Goal: Task Accomplishment & Management: Manage account settings

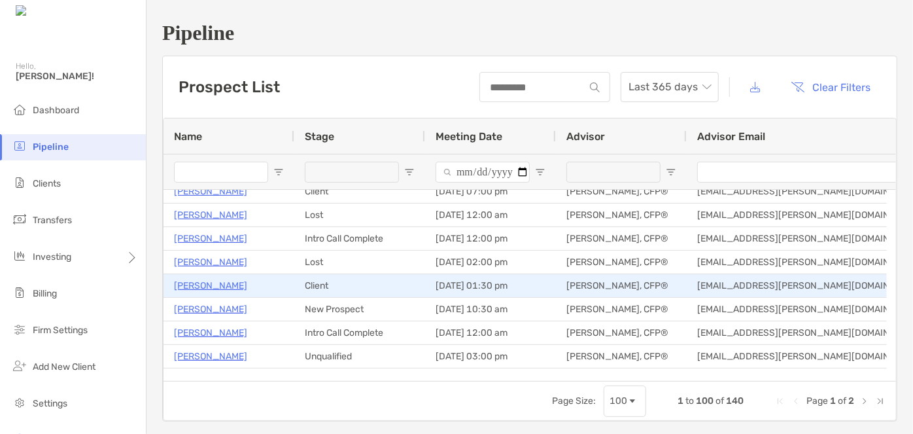
scroll to position [356, 0]
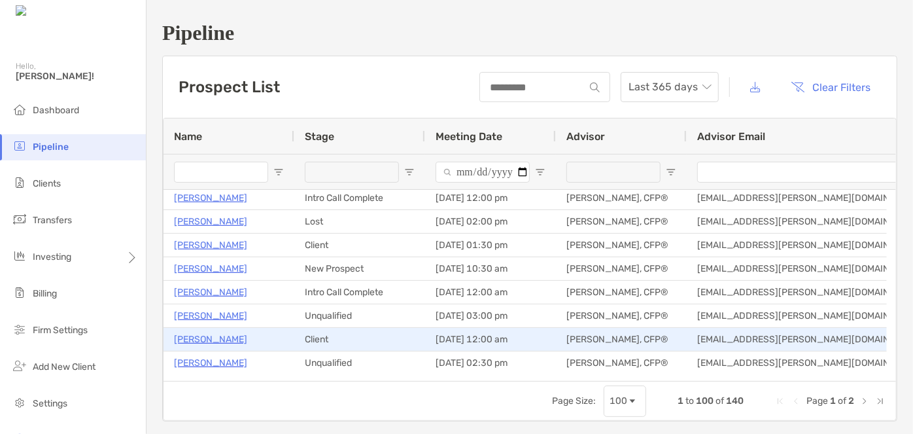
click at [247, 337] on p "Damayanti Chandrasekhar" at bounding box center [210, 339] width 73 height 16
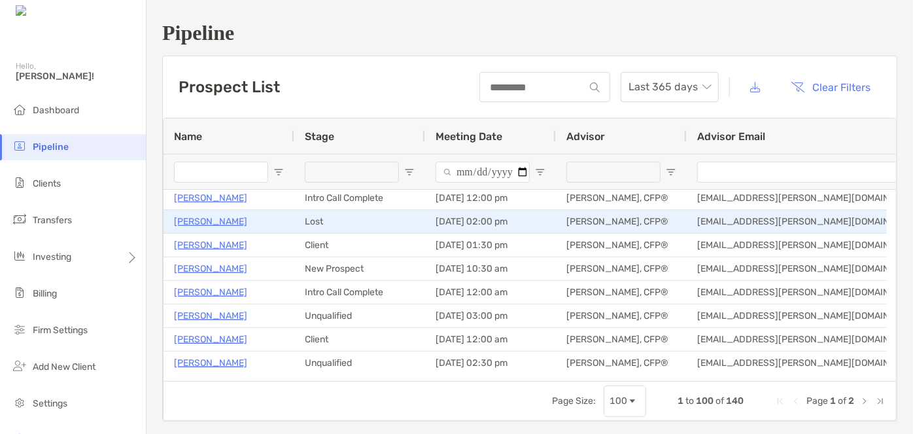
click at [195, 216] on p "Susan McIntosh" at bounding box center [210, 221] width 73 height 16
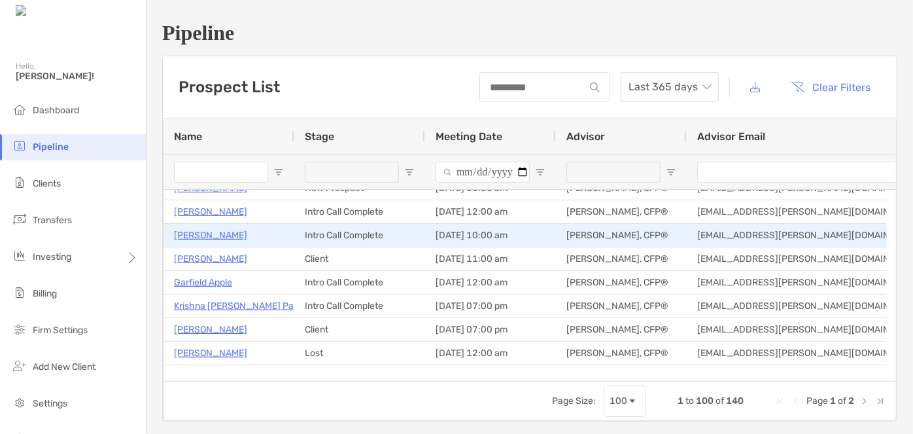
scroll to position [118, 0]
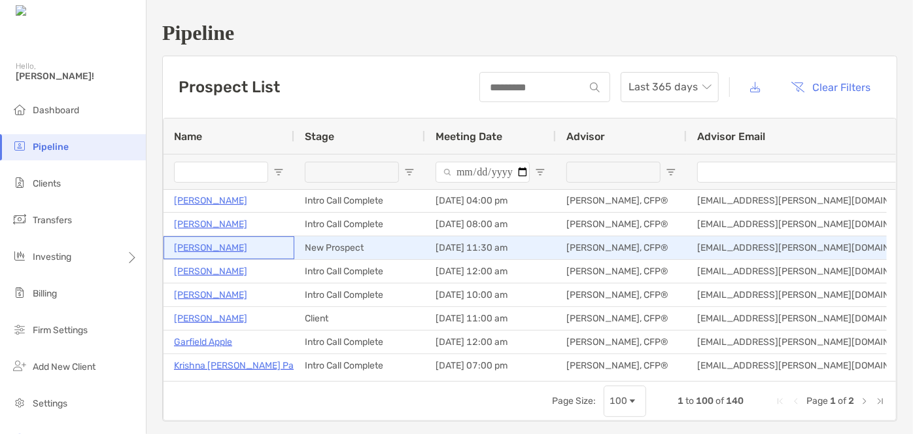
click at [207, 250] on p "Darrell Pressley" at bounding box center [210, 247] width 73 height 16
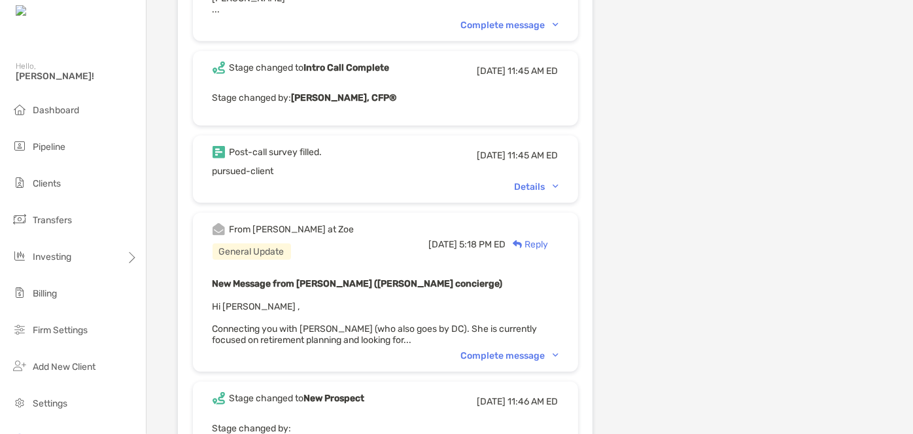
scroll to position [535, 0]
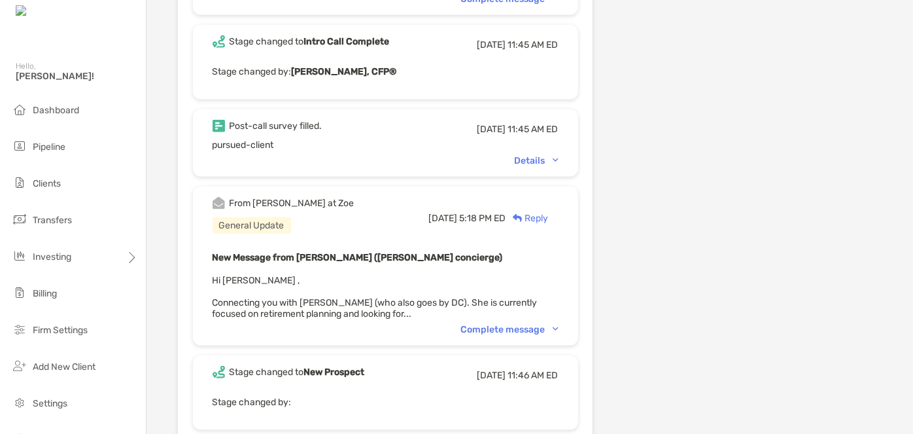
click at [508, 326] on div "Complete message" at bounding box center [509, 329] width 97 height 11
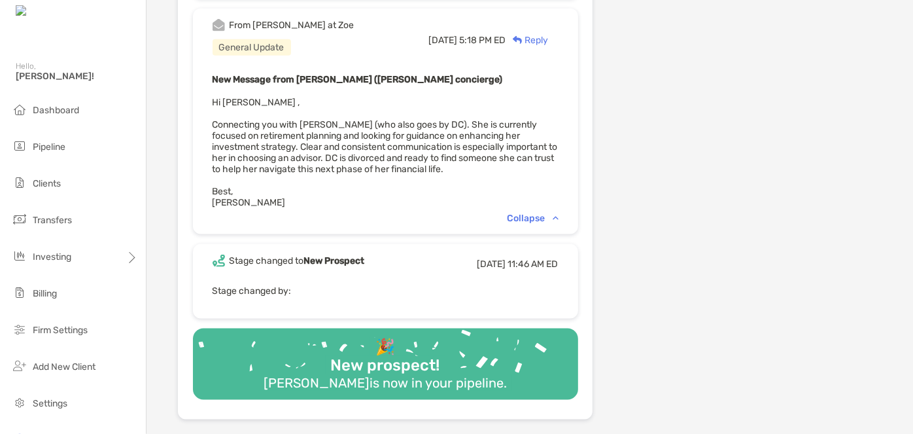
scroll to position [594, 0]
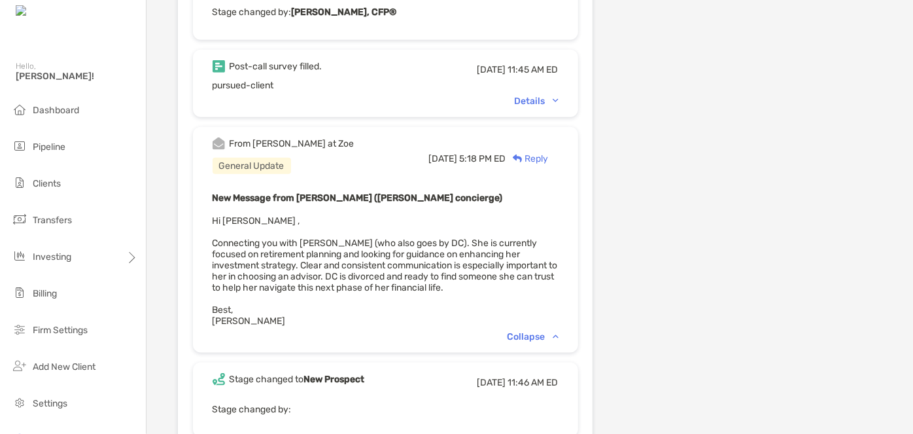
click at [534, 97] on div "Details" at bounding box center [386, 100] width 346 height 11
click at [545, 96] on div "Details" at bounding box center [537, 100] width 44 height 11
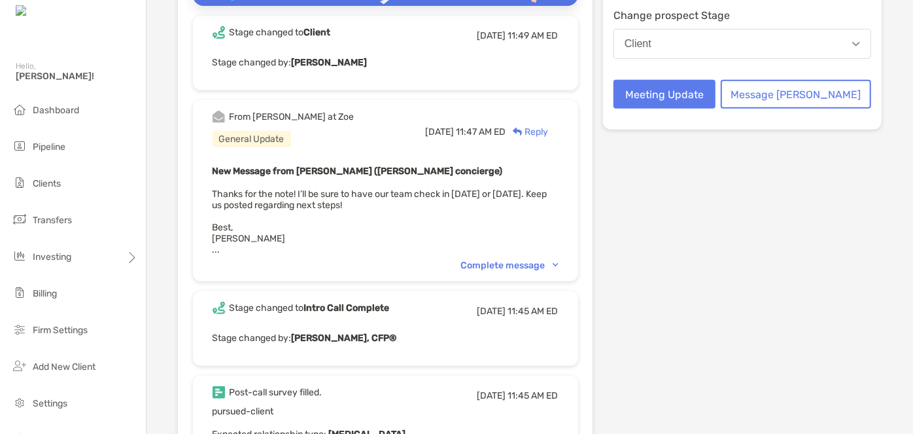
scroll to position [237, 0]
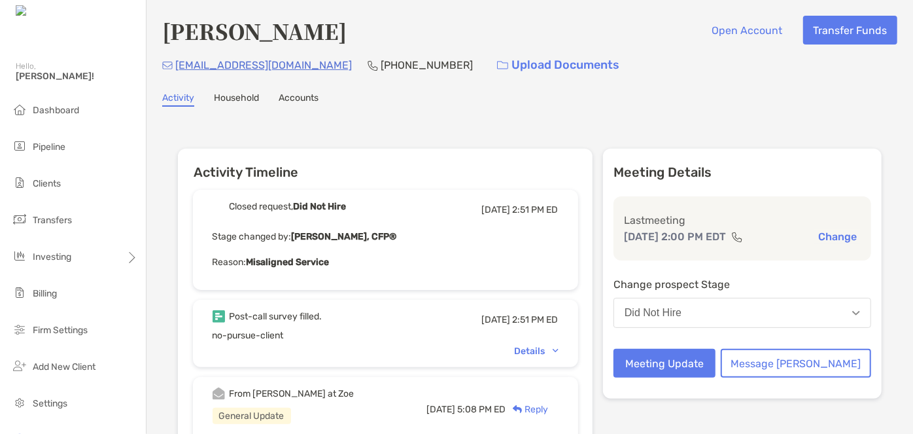
click at [545, 343] on div "Post-call survey filled. Wed, Jul 16 2:51 PM ED no-pursue-client Details" at bounding box center [385, 333] width 385 height 67
click at [546, 347] on div "Details" at bounding box center [537, 350] width 44 height 11
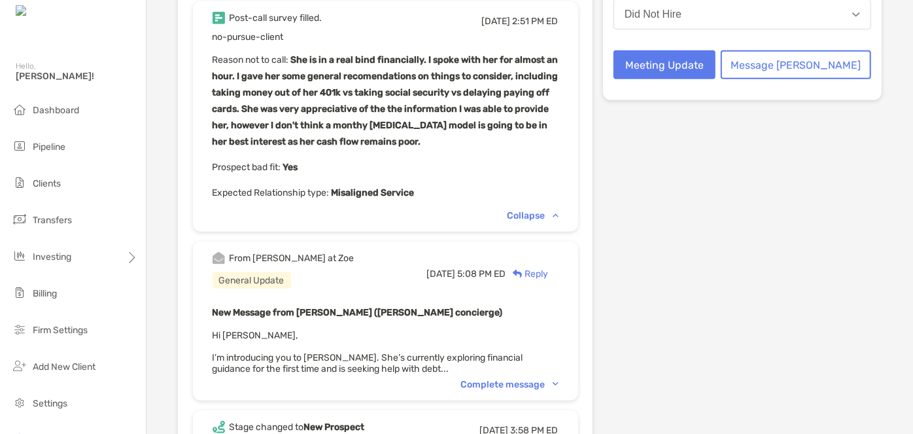
scroll to position [356, 0]
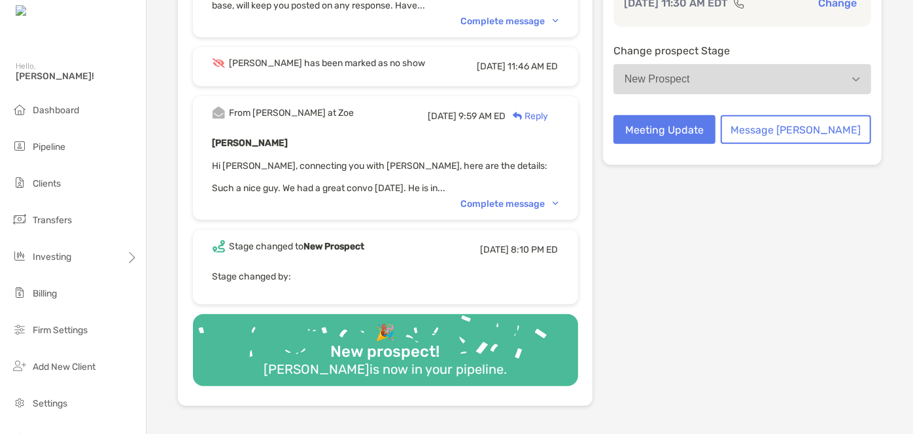
scroll to position [297, 0]
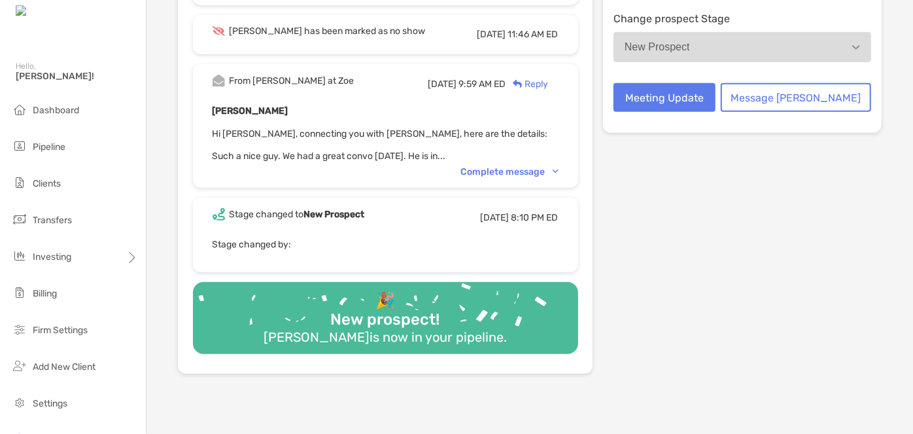
click at [526, 176] on div "From [PERSON_NAME] at [PERSON_NAME][DATE] 9:59 AM ED Reply [PERSON_NAME] Hi [PE…" at bounding box center [385, 126] width 385 height 124
click at [526, 171] on div "Complete message" at bounding box center [509, 171] width 97 height 11
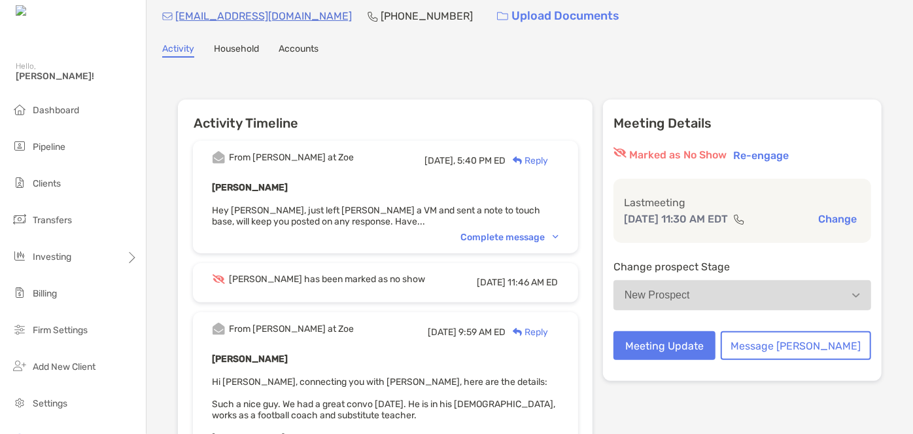
scroll to position [0, 0]
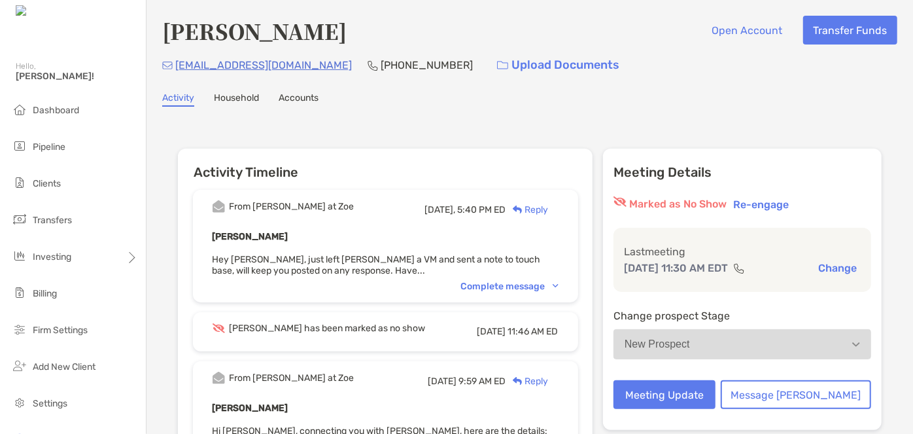
click at [514, 295] on div "From [PERSON_NAME] at Zoe [DATE], 5:40 PM ED Reply [PERSON_NAME] Hey [PERSON_NA…" at bounding box center [385, 246] width 385 height 112
click at [517, 281] on div "Complete message" at bounding box center [509, 286] width 97 height 11
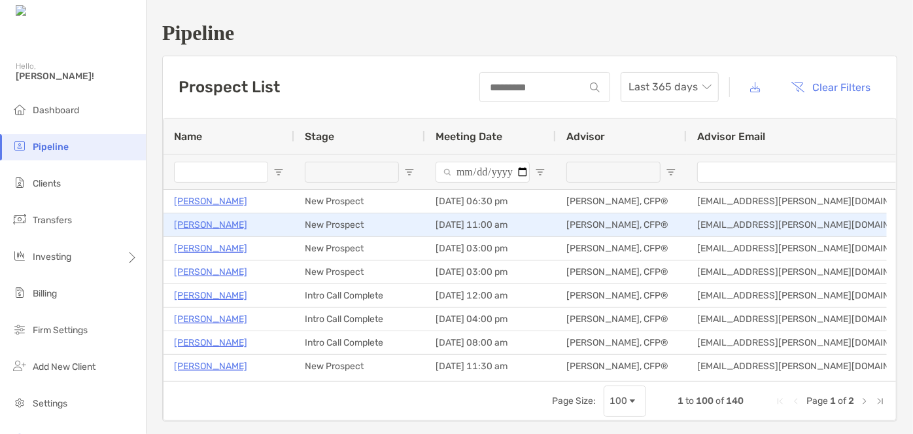
click at [199, 225] on p "Audly Riche" at bounding box center [210, 224] width 73 height 16
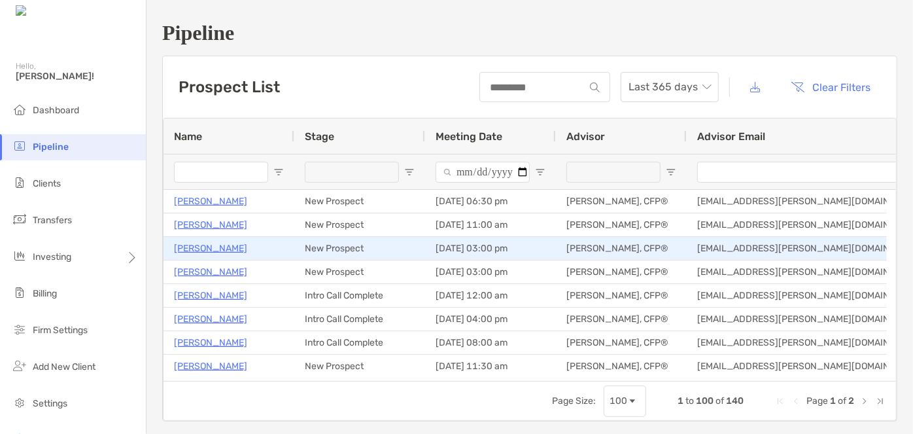
click at [212, 248] on p "Laurisha Wilson" at bounding box center [210, 248] width 73 height 16
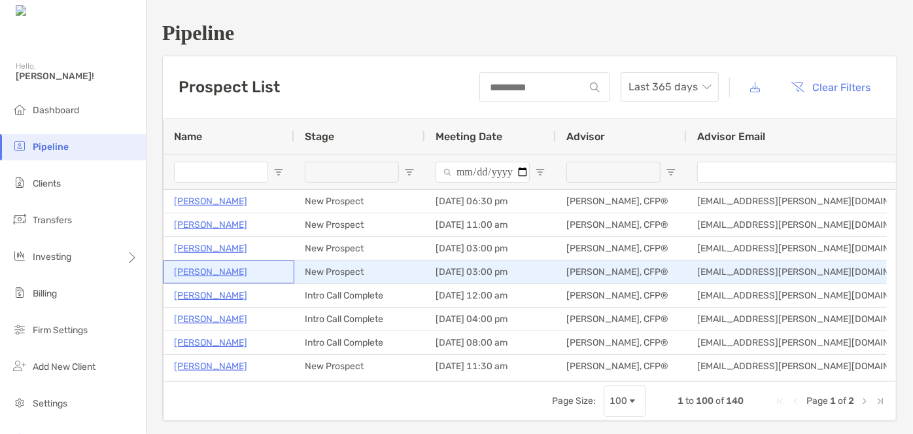
click at [186, 269] on p "[PERSON_NAME]" at bounding box center [210, 272] width 73 height 16
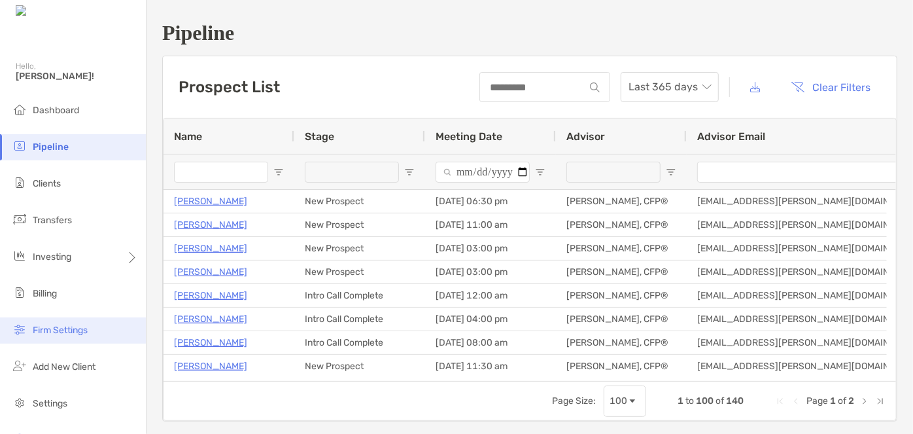
click at [67, 335] on span "Firm Settings" at bounding box center [60, 329] width 55 height 11
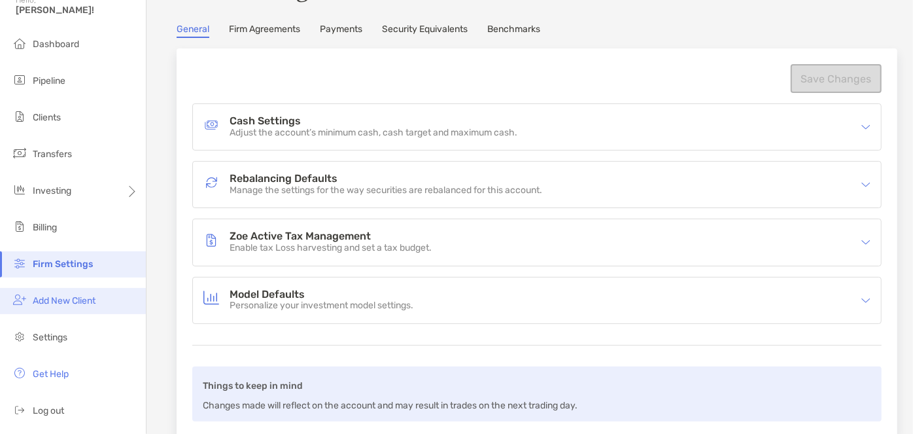
scroll to position [7, 0]
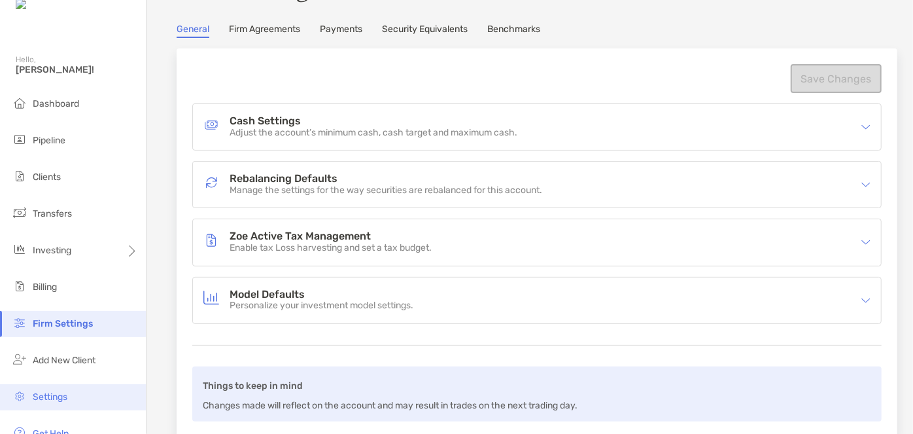
click at [52, 390] on li "Settings" at bounding box center [73, 397] width 146 height 26
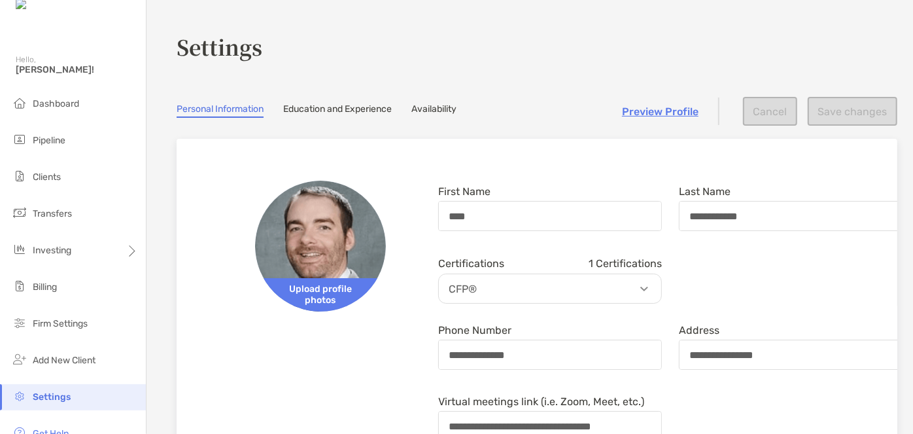
click at [436, 108] on link "Availability" at bounding box center [433, 110] width 45 height 14
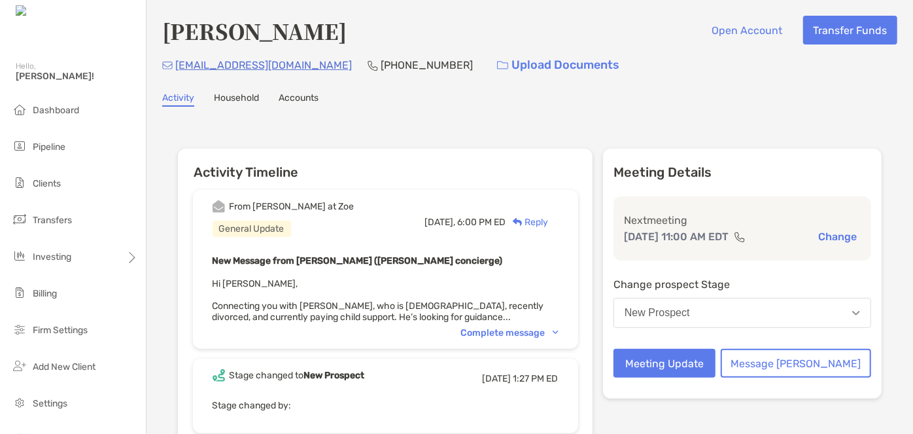
click at [504, 330] on div "Complete message" at bounding box center [509, 332] width 97 height 11
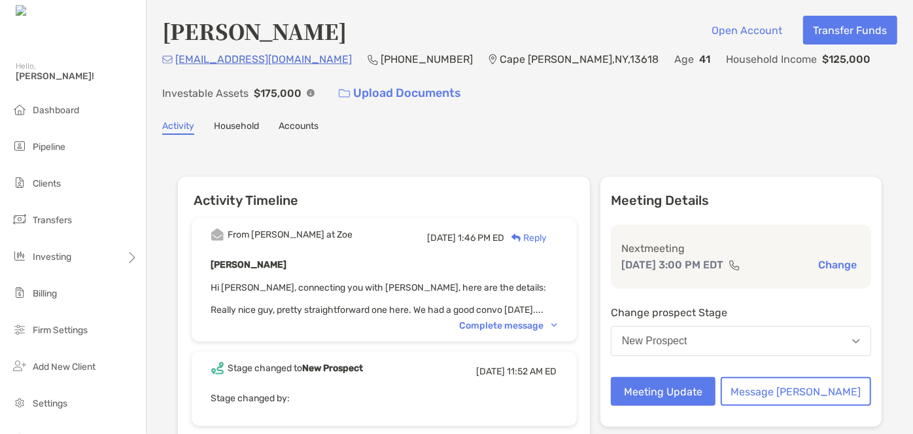
click at [522, 322] on div "Complete message" at bounding box center [508, 325] width 97 height 11
